Goal: Task Accomplishment & Management: Manage account settings

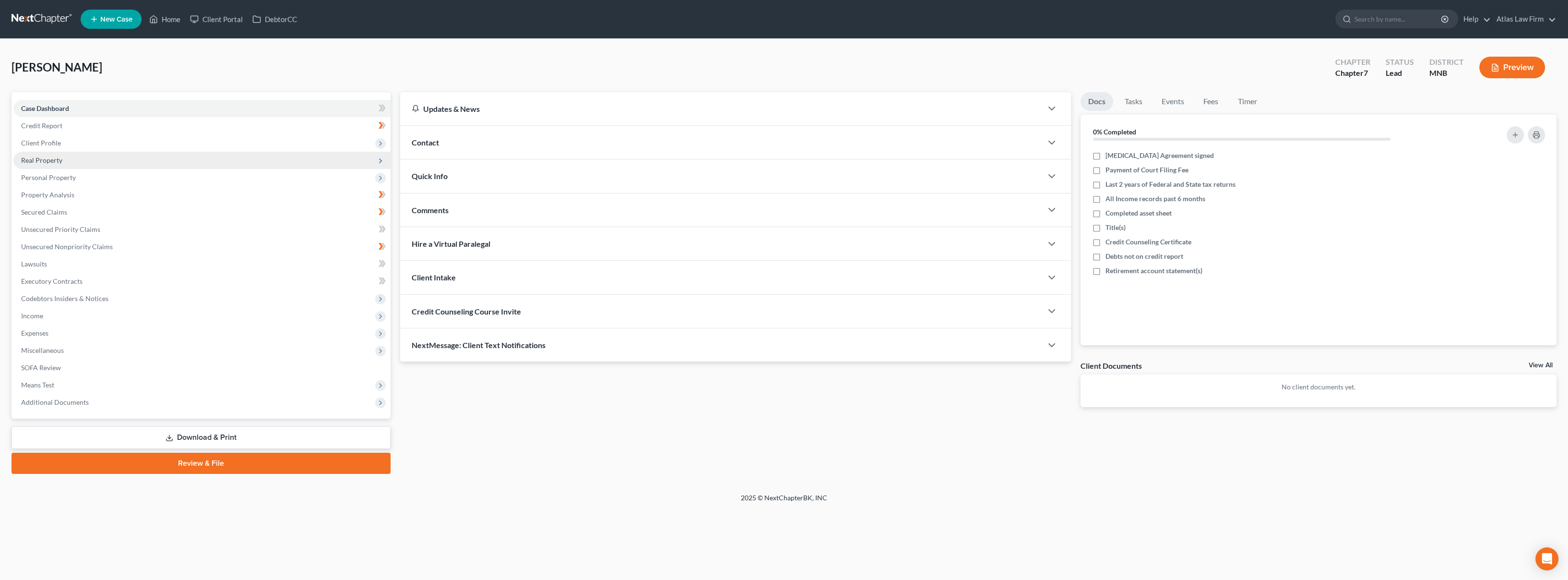
click at [91, 167] on span "Real Property" at bounding box center [201, 160] width 377 height 17
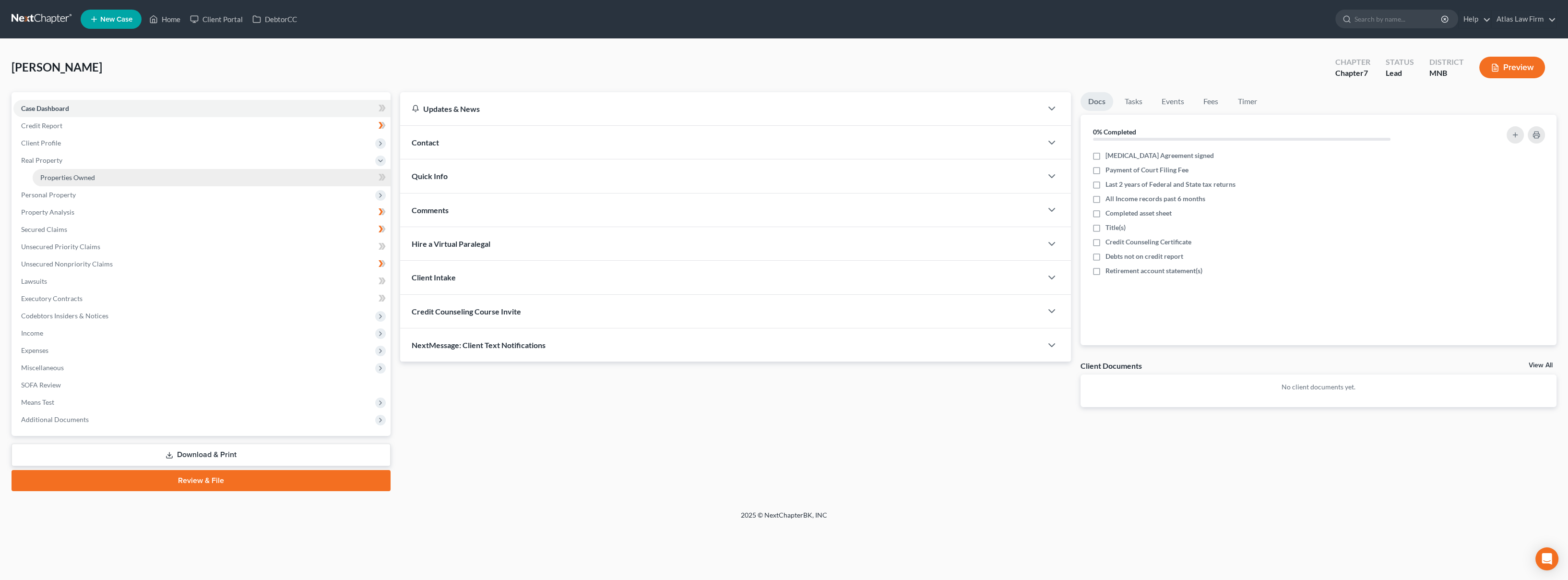
click at [91, 171] on link "Properties Owned" at bounding box center [212, 177] width 358 height 17
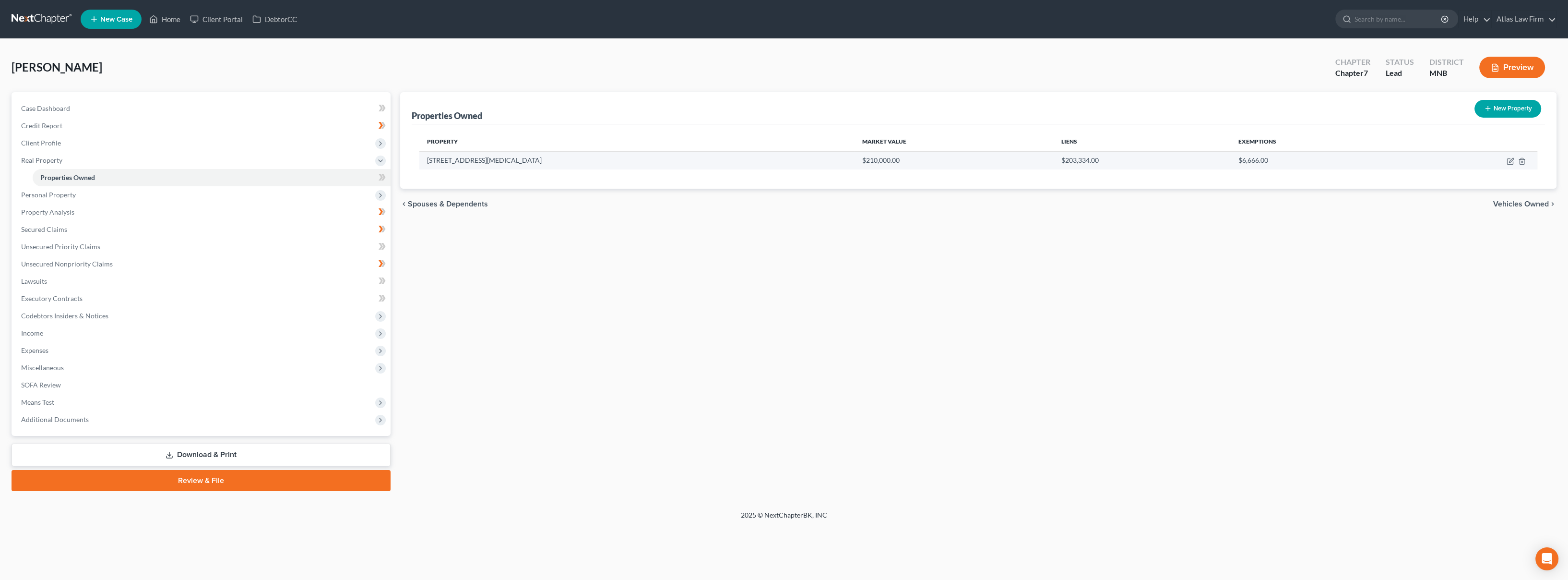
click at [488, 164] on td "[STREET_ADDRESS][MEDICAL_DATA]" at bounding box center [637, 160] width 435 height 19
drag, startPoint x: 612, startPoint y: 39, endPoint x: 630, endPoint y: 39, distance: 18.0
click at [612, 39] on div "[PERSON_NAME] Upgraded Chapter Chapter 7 Status Lead District MNB Preview Petit…" at bounding box center [784, 274] width 1568 height 471
click at [1504, 162] on td at bounding box center [1473, 160] width 129 height 19
click at [1507, 163] on icon "button" at bounding box center [1510, 162] width 6 height 6
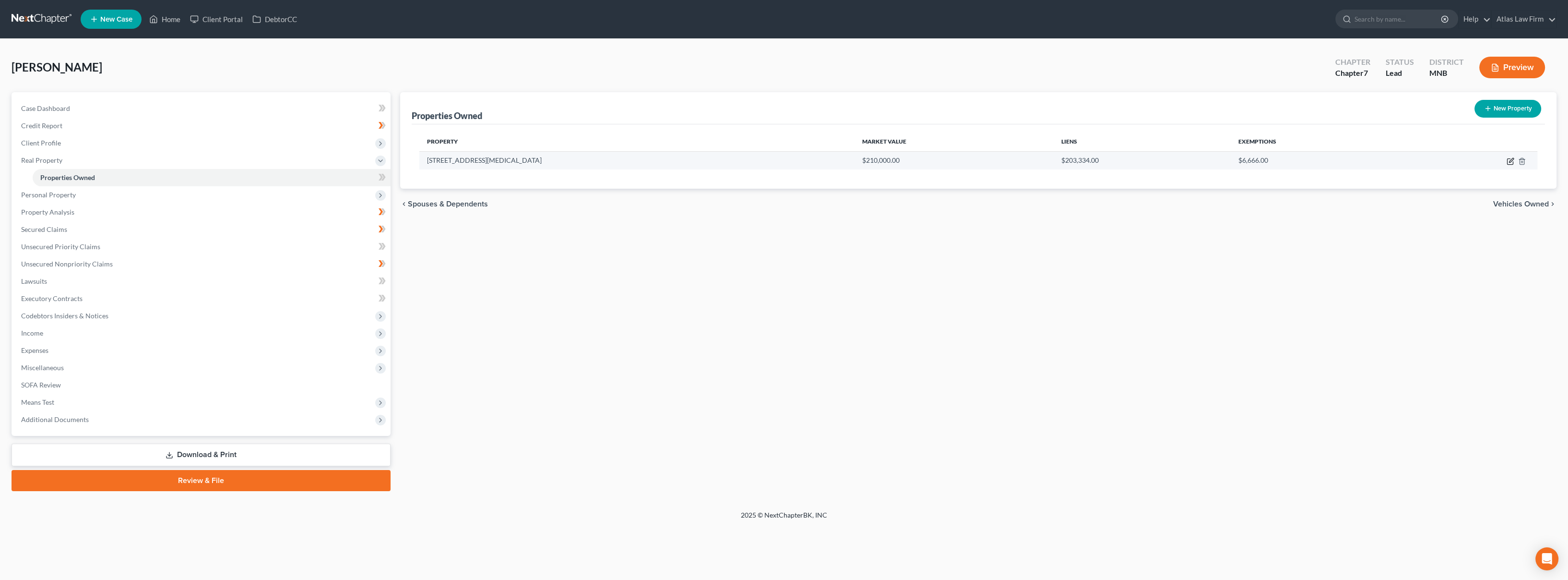
select select "24"
select select "0"
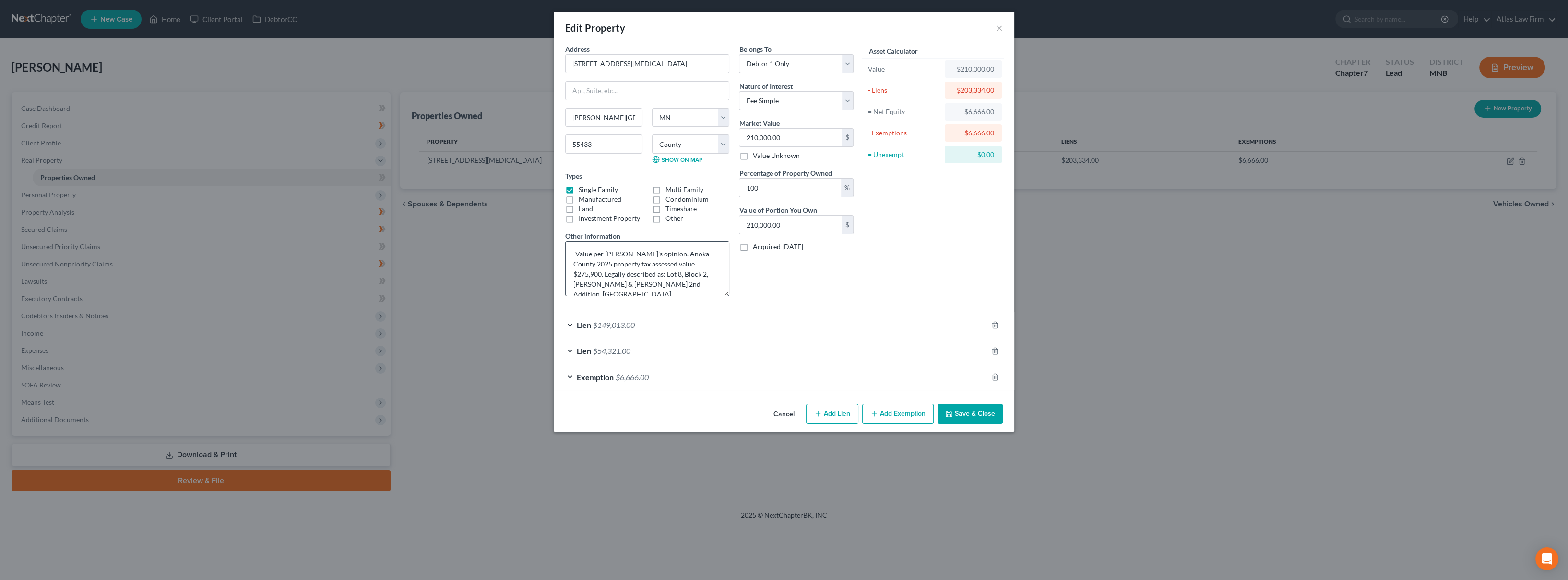
drag, startPoint x: 724, startPoint y: 270, endPoint x: 726, endPoint y: 291, distance: 21.1
click at [726, 291] on textarea "-Value per [PERSON_NAME]’s opinion. Anoka County 2025 property tax assessed val…" at bounding box center [647, 268] width 164 height 55
click at [1132, 225] on div "Edit Property × Address * 10825 [GEOGRAPHIC_DATA] [GEOGRAPHIC_DATA][PERSON_NAME…" at bounding box center [784, 290] width 1568 height 580
drag, startPoint x: 1033, startPoint y: 103, endPoint x: 1113, endPoint y: 222, distance: 143.4
click at [1033, 103] on div "Edit Property × Address * 10825 [GEOGRAPHIC_DATA] [GEOGRAPHIC_DATA][PERSON_NAME…" at bounding box center [784, 290] width 1568 height 580
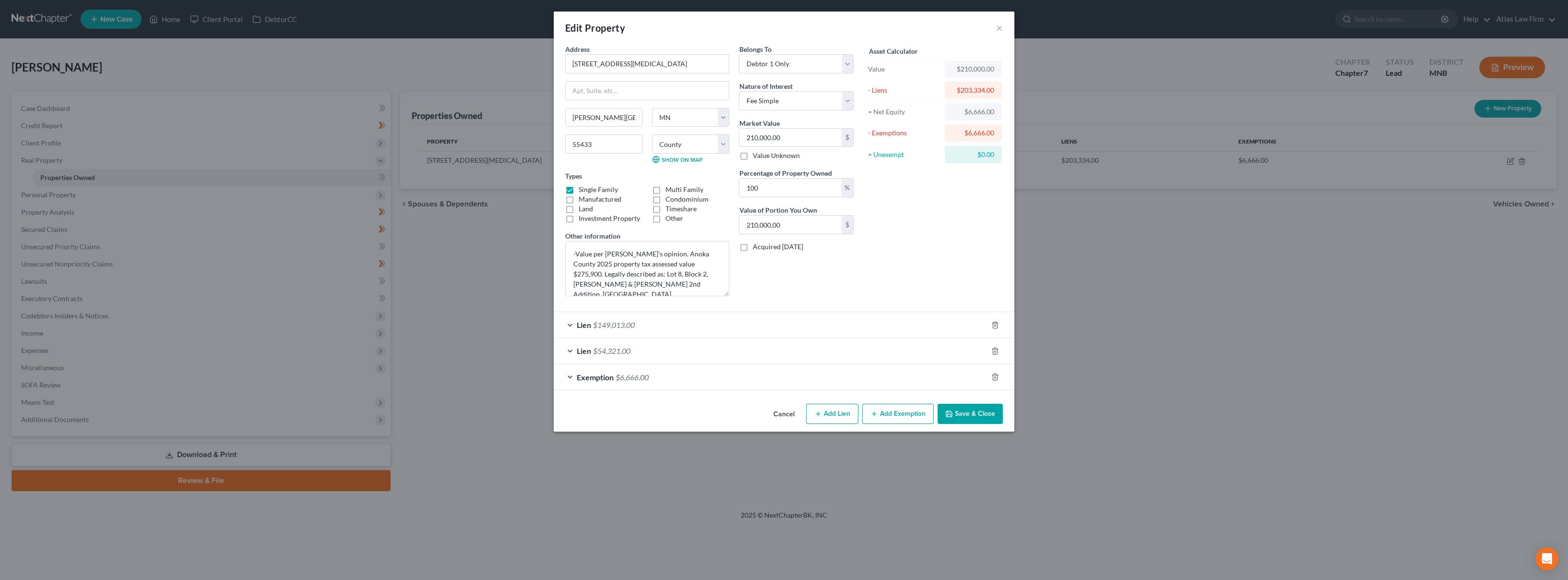
click at [959, 411] on button "Save & Close" at bounding box center [971, 413] width 65 height 20
